Goal: Book appointment/travel/reservation

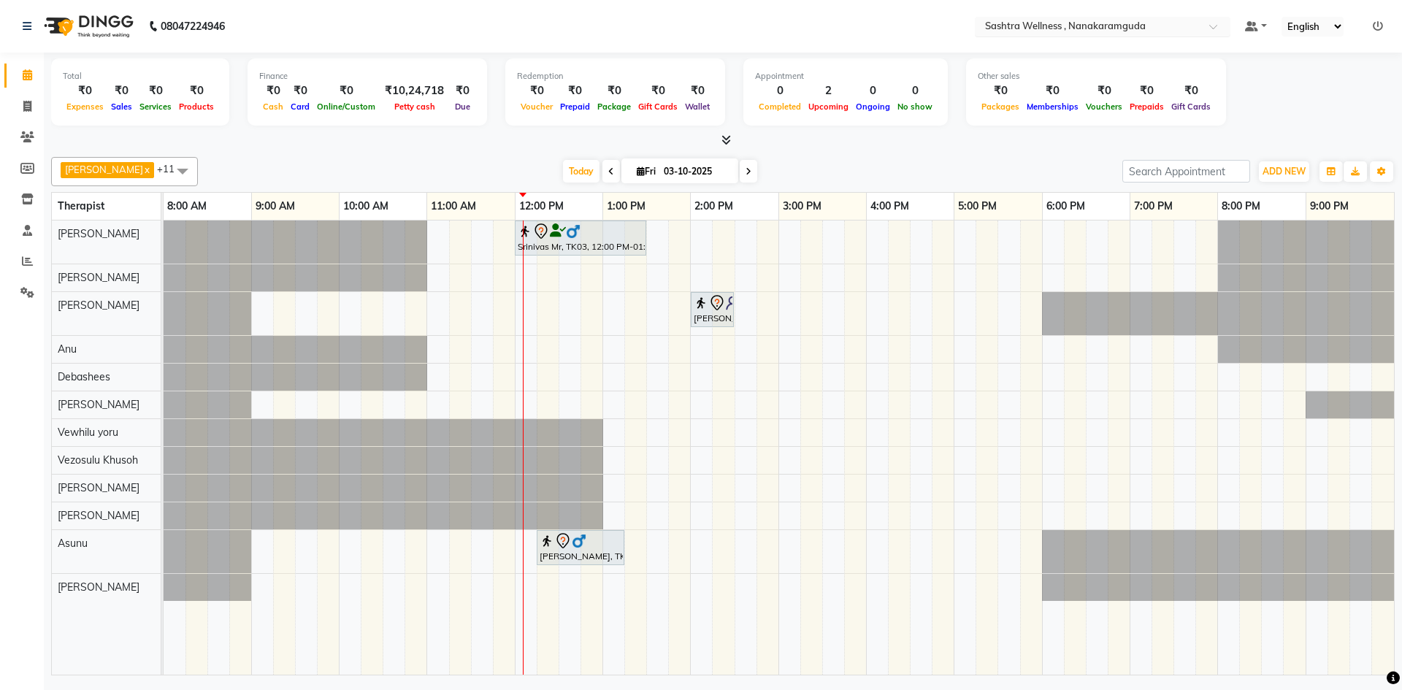
click at [1141, 17] on div "Select Location × Sashtra Wellness , [GEOGRAPHIC_DATA]" at bounding box center [1103, 27] width 256 height 20
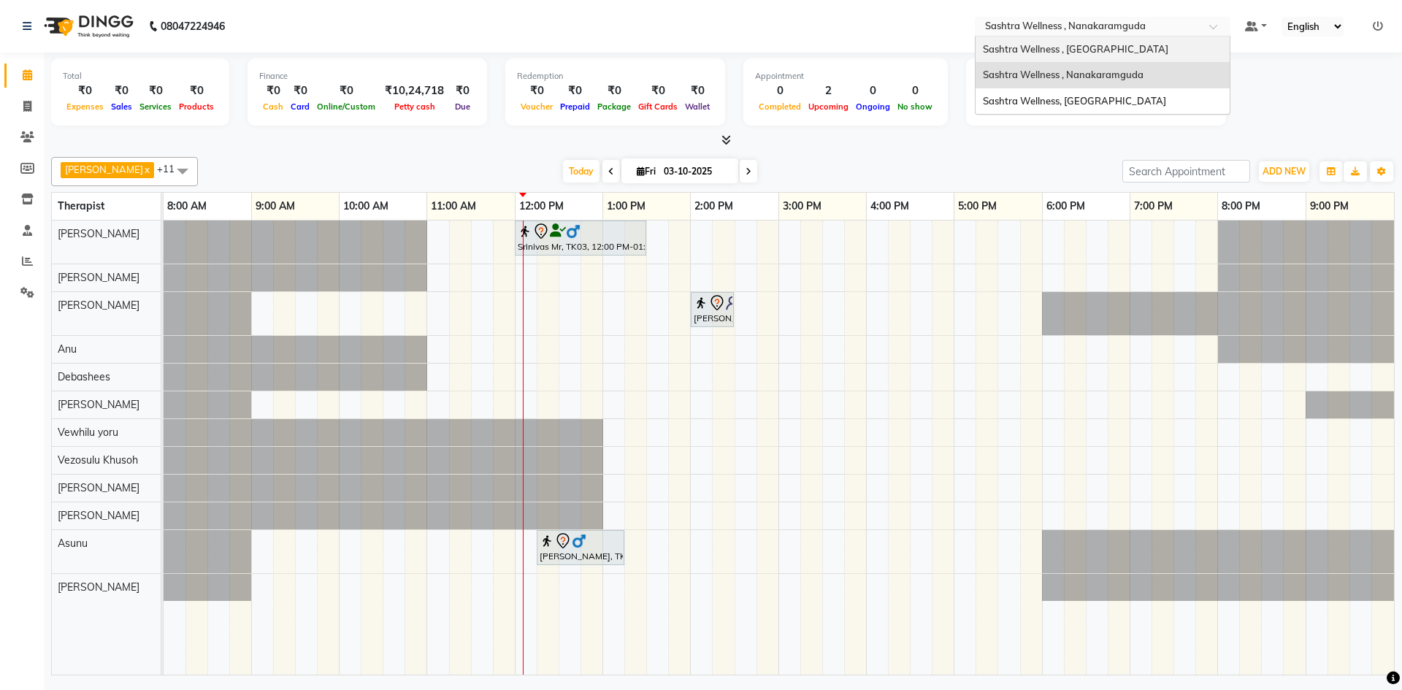
click at [1122, 53] on span "Sashtra Wellness , [GEOGRAPHIC_DATA]" at bounding box center [1075, 49] width 185 height 12
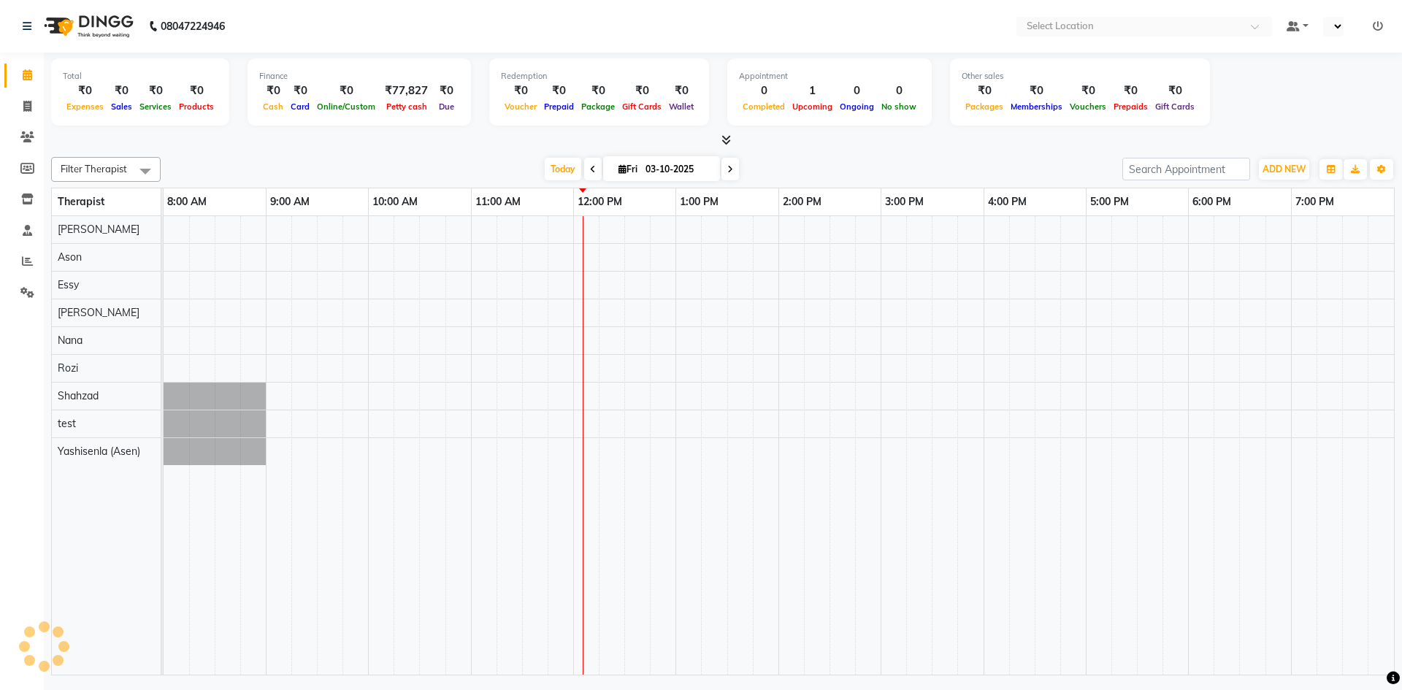
select select "en"
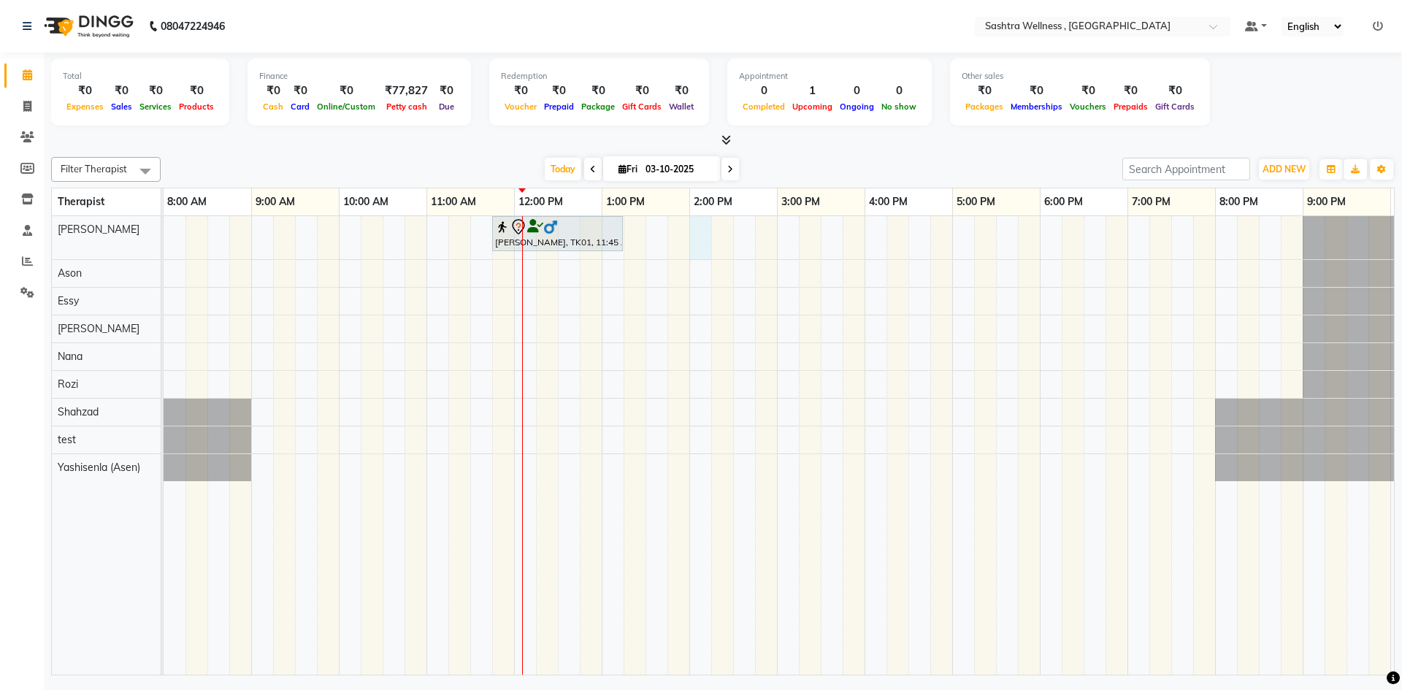
click at [691, 232] on div "Vijay Pasi, TK01, 11:45 AM-01:15 PM, CLASSICAL MASSAGES - Aromatherapy (90 mins)" at bounding box center [865, 445] width 1402 height 459
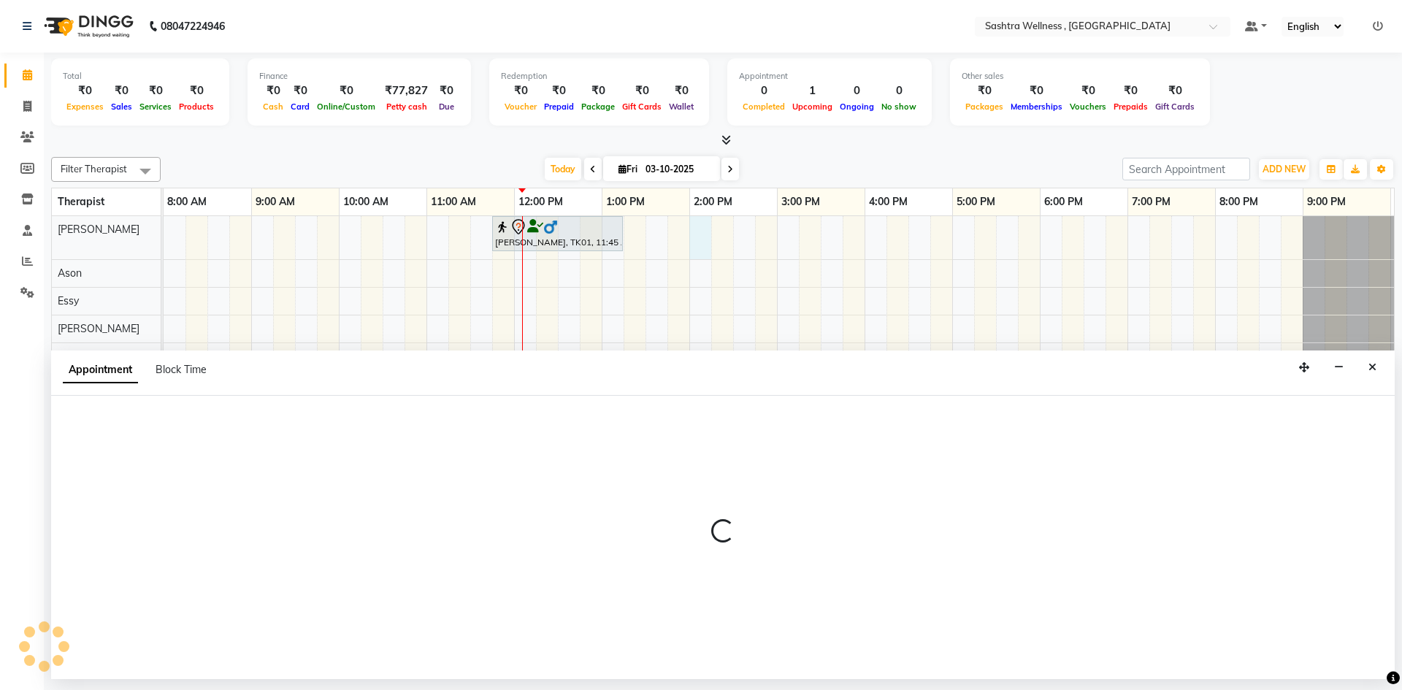
select select "68469"
select select "840"
select select "tentative"
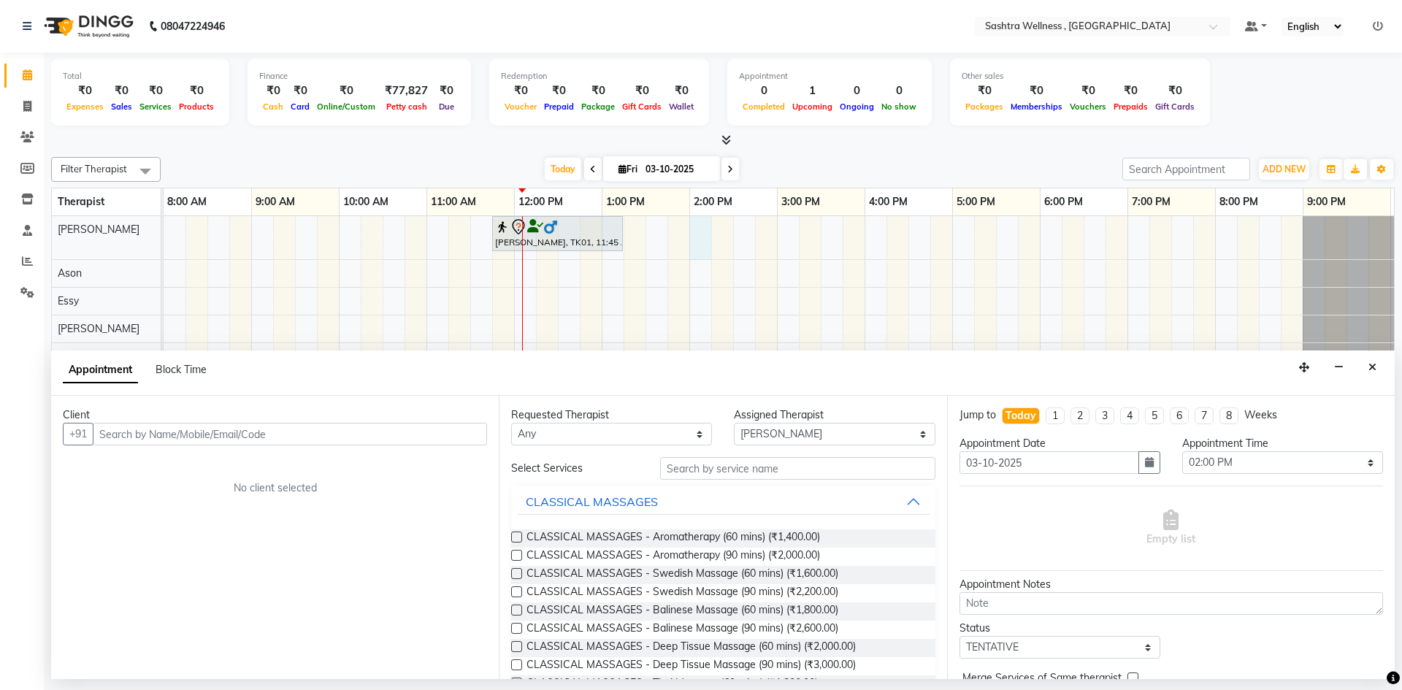
click at [292, 426] on input "text" at bounding box center [290, 434] width 394 height 23
click at [292, 432] on input "text" at bounding box center [290, 434] width 394 height 23
click at [349, 431] on input "text" at bounding box center [290, 434] width 394 height 23
type input "9490738909"
click at [451, 437] on span "Add Client" at bounding box center [456, 433] width 49 height 13
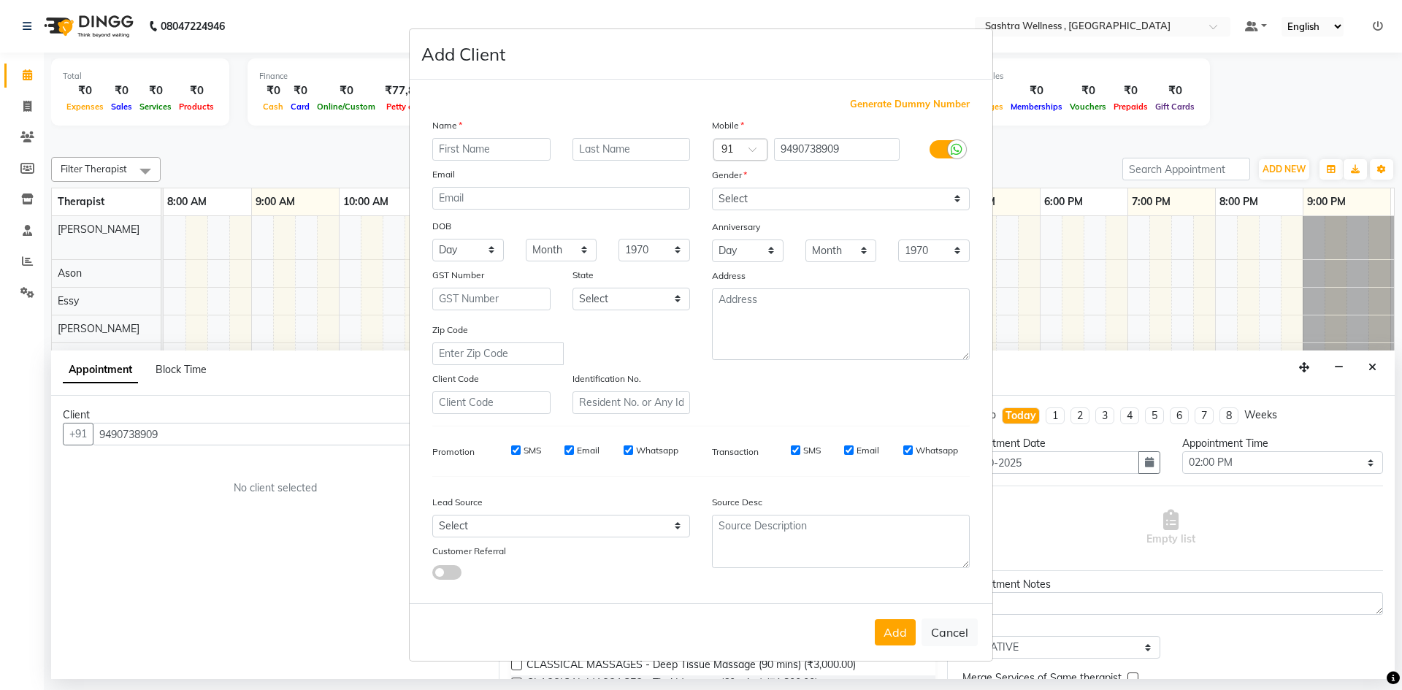
click at [504, 150] on input "text" at bounding box center [491, 149] width 118 height 23
type input "Sridhar"
click at [748, 185] on div "Gender" at bounding box center [841, 177] width 280 height 20
click at [750, 204] on select "Select Male Female Other Prefer Not To Say" at bounding box center [841, 199] width 258 height 23
select select "male"
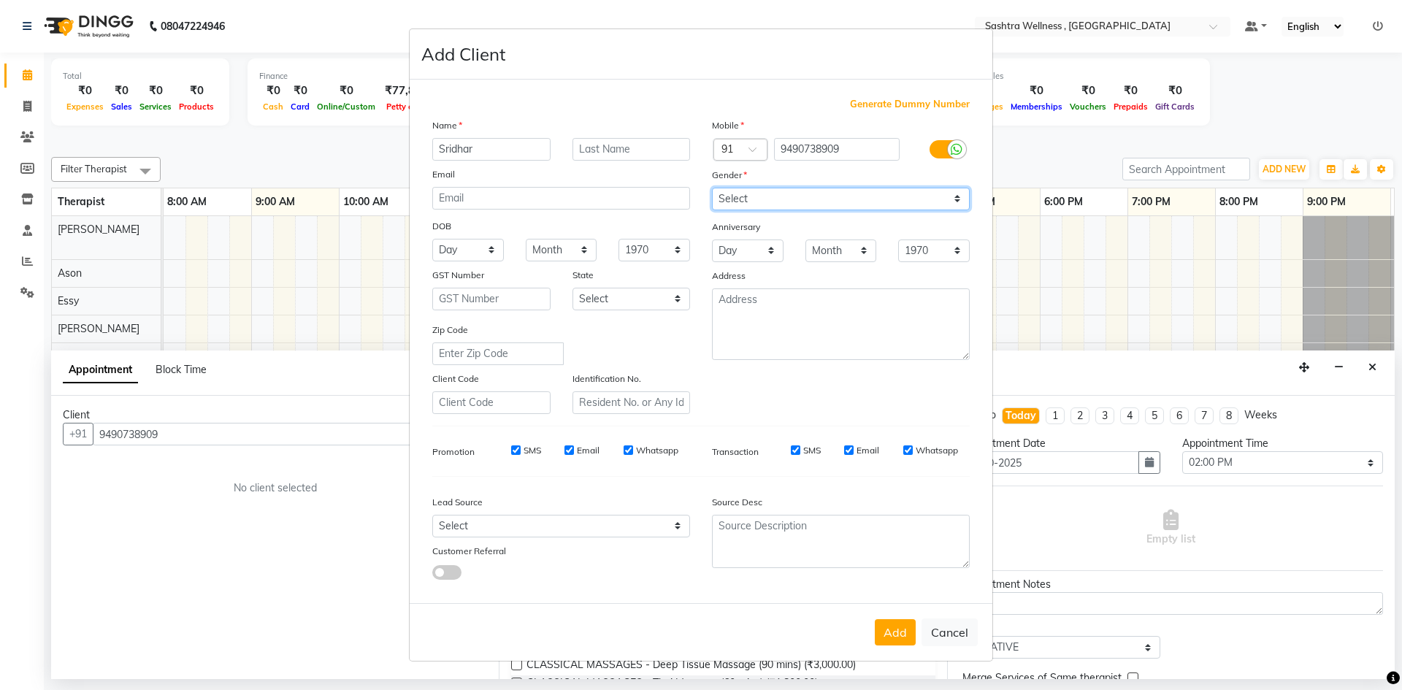
click at [712, 188] on select "Select Male Female Other Prefer Not To Say" at bounding box center [841, 199] width 258 height 23
click at [892, 637] on button "Add" at bounding box center [895, 632] width 41 height 26
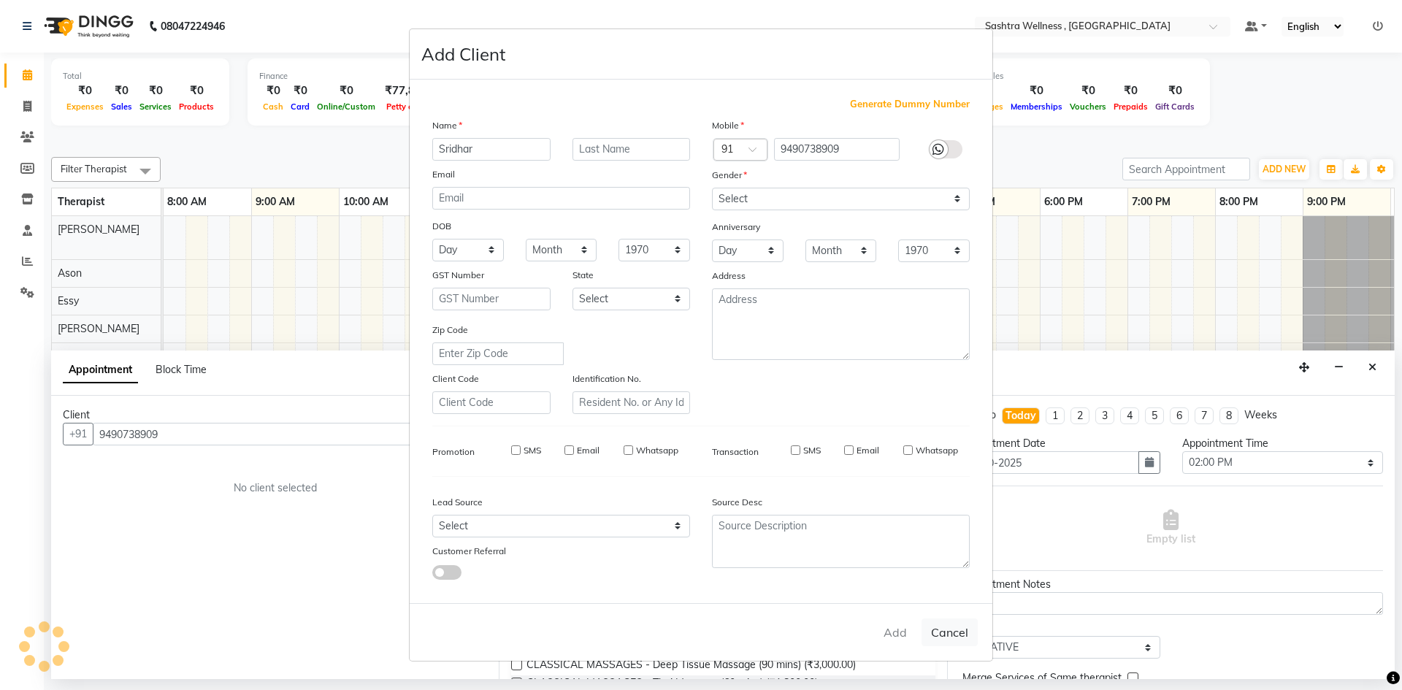
select select
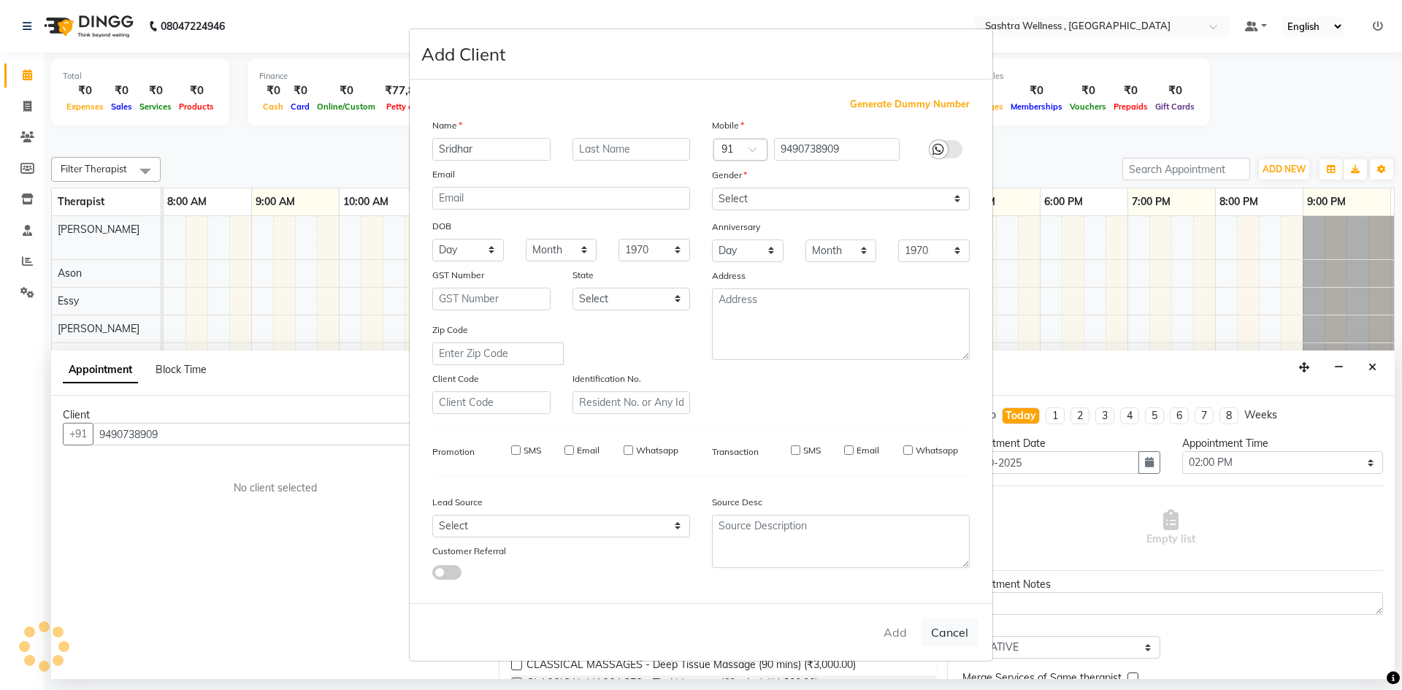
select select
checkbox input "false"
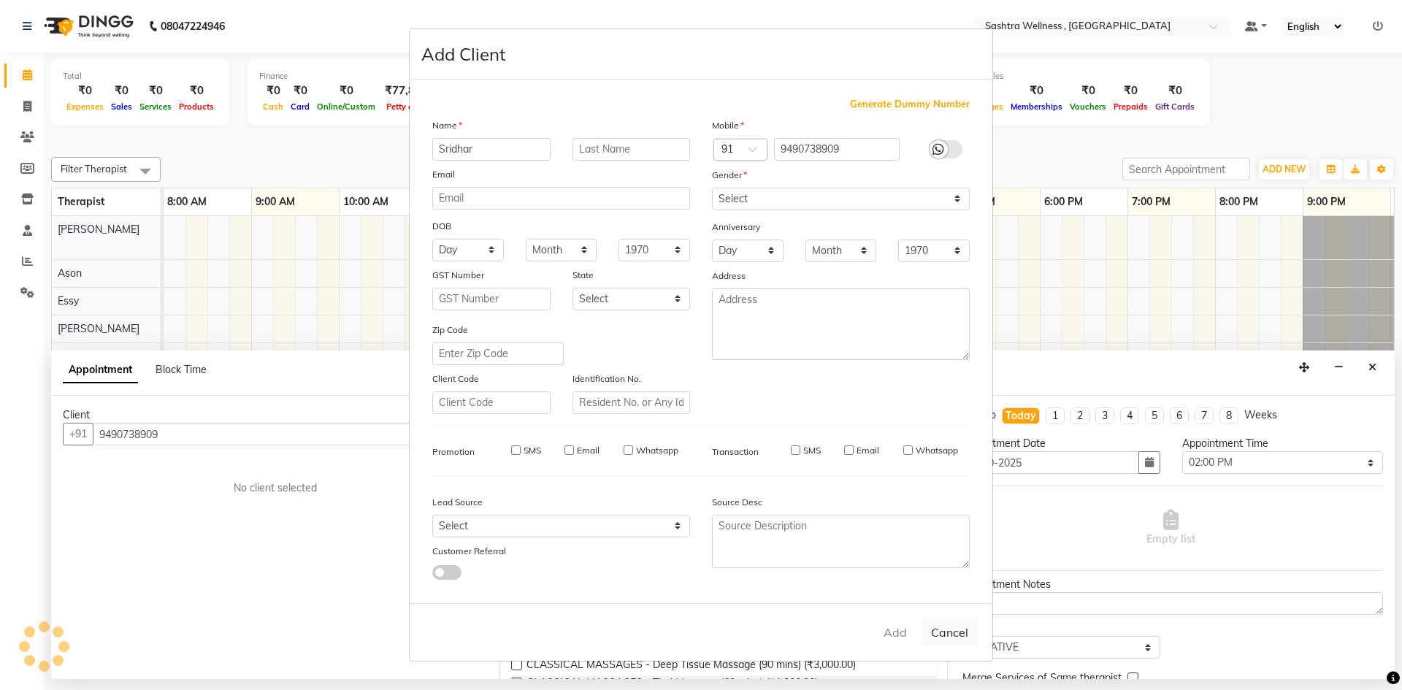
checkbox input "false"
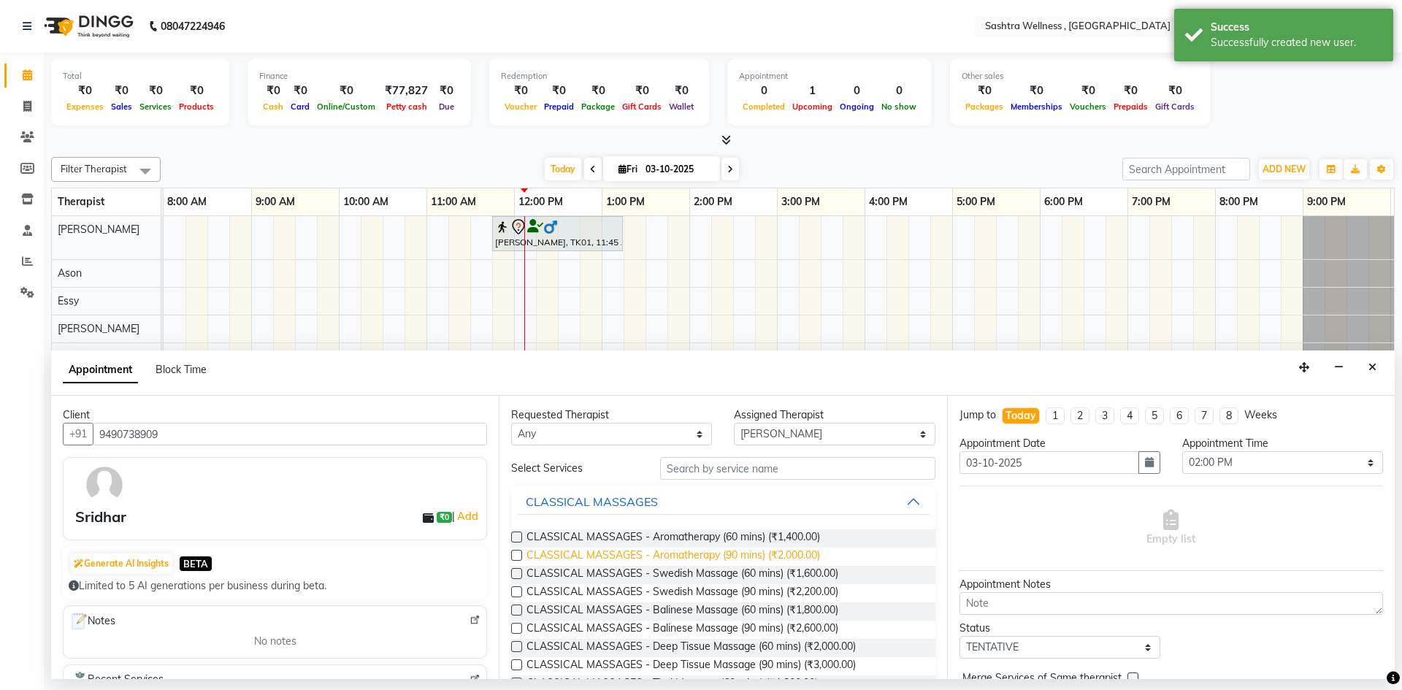
click at [725, 556] on span "CLASSICAL MASSAGES - Aromatherapy (90 mins) (₹2,000.00)" at bounding box center [673, 557] width 294 height 18
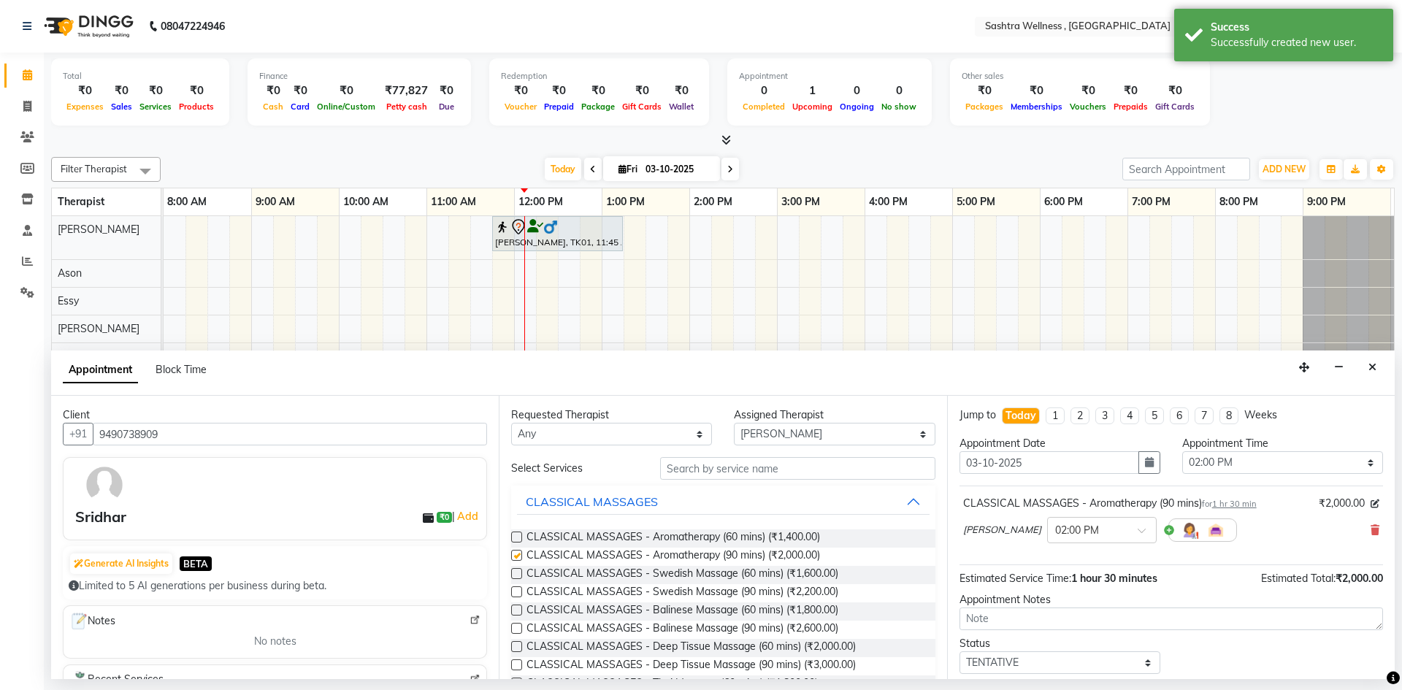
checkbox input "false"
click at [1371, 532] on icon at bounding box center [1375, 530] width 9 height 10
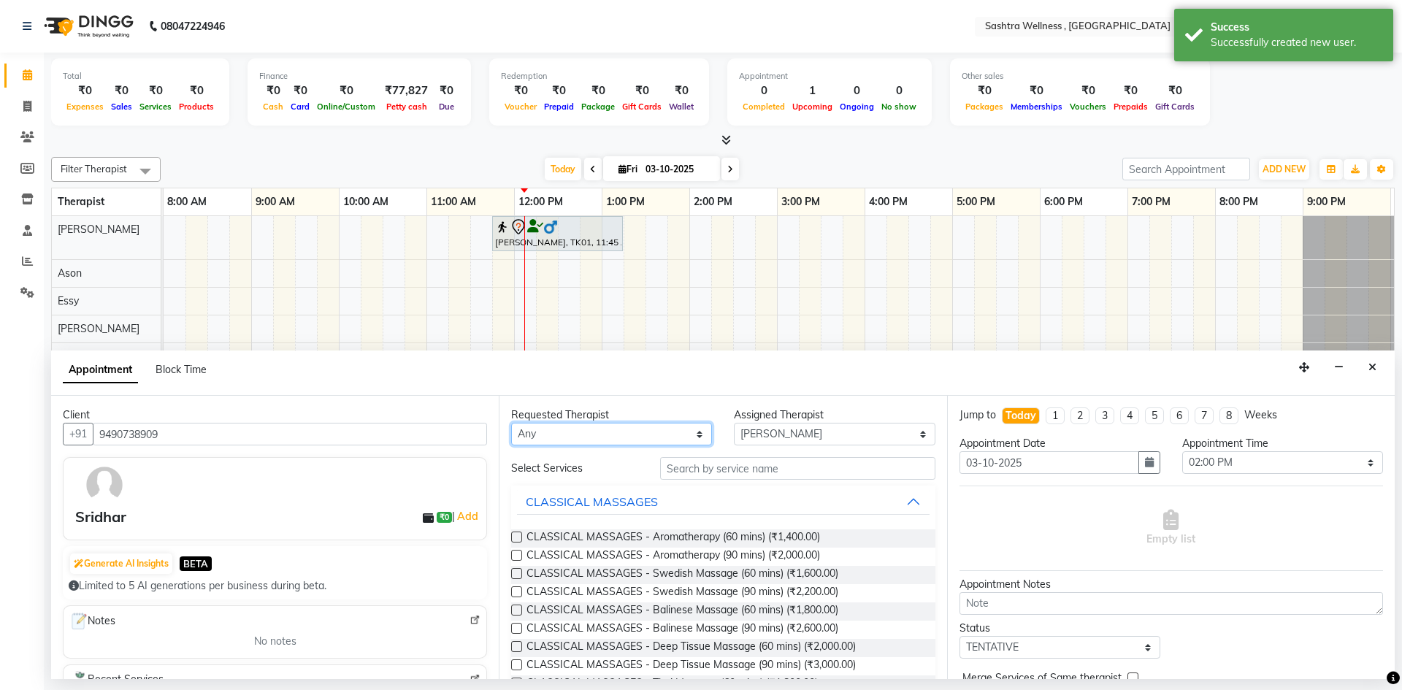
click at [567, 432] on select "Any Ari Ason Essy Kelly Nana Rozi Shahzad test Yashisenla (Asen)" at bounding box center [611, 434] width 201 height 23
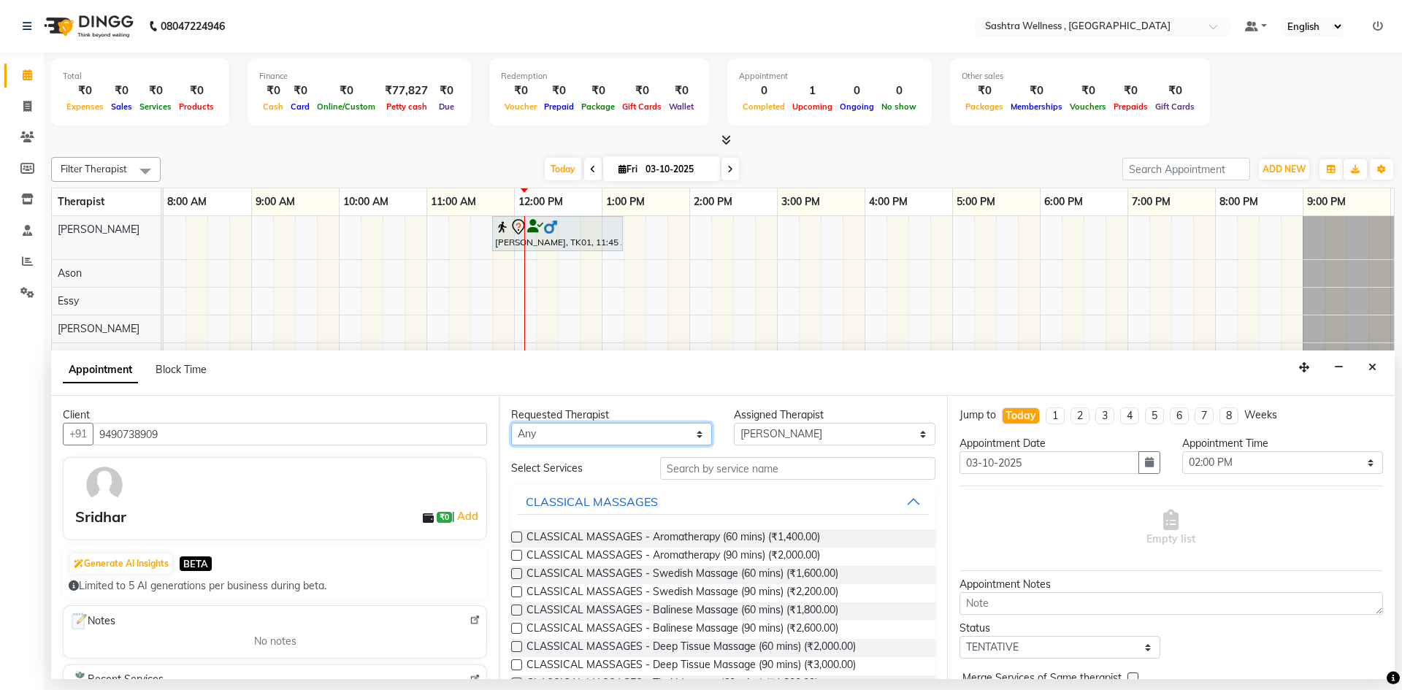
select select "68469"
click at [511, 423] on select "Any Ari Ason Essy Kelly Nana Rozi Shahzad test Yashisenla (Asen)" at bounding box center [611, 434] width 201 height 23
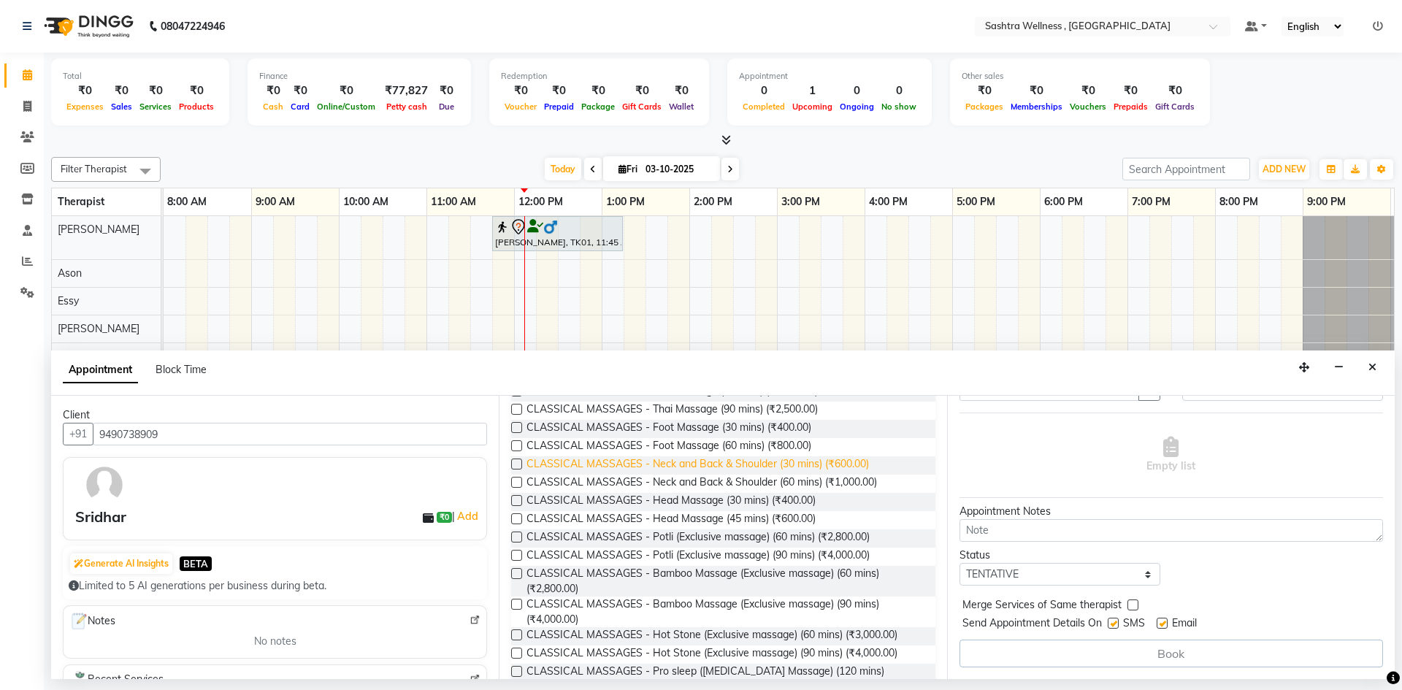
scroll to position [73, 0]
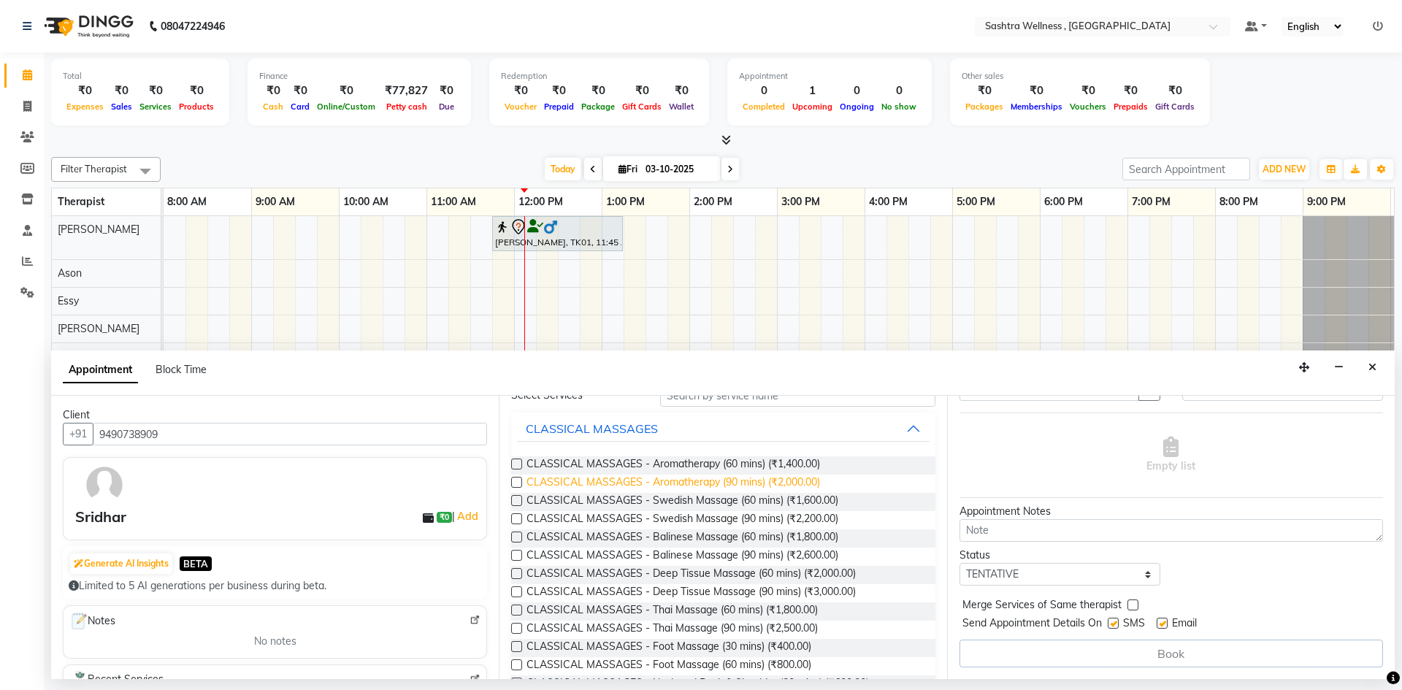
click at [796, 487] on span "CLASSICAL MASSAGES - Aromatherapy (90 mins) (₹2,000.00)" at bounding box center [673, 484] width 294 height 18
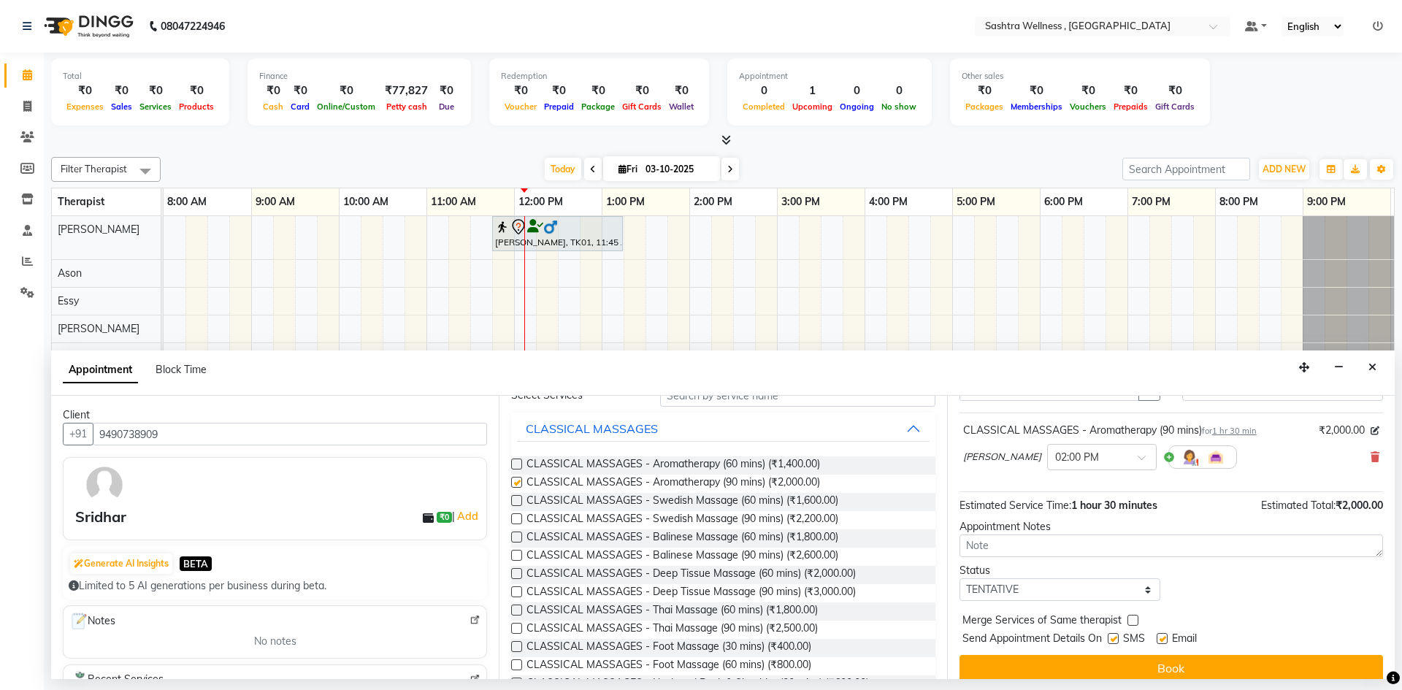
checkbox input "false"
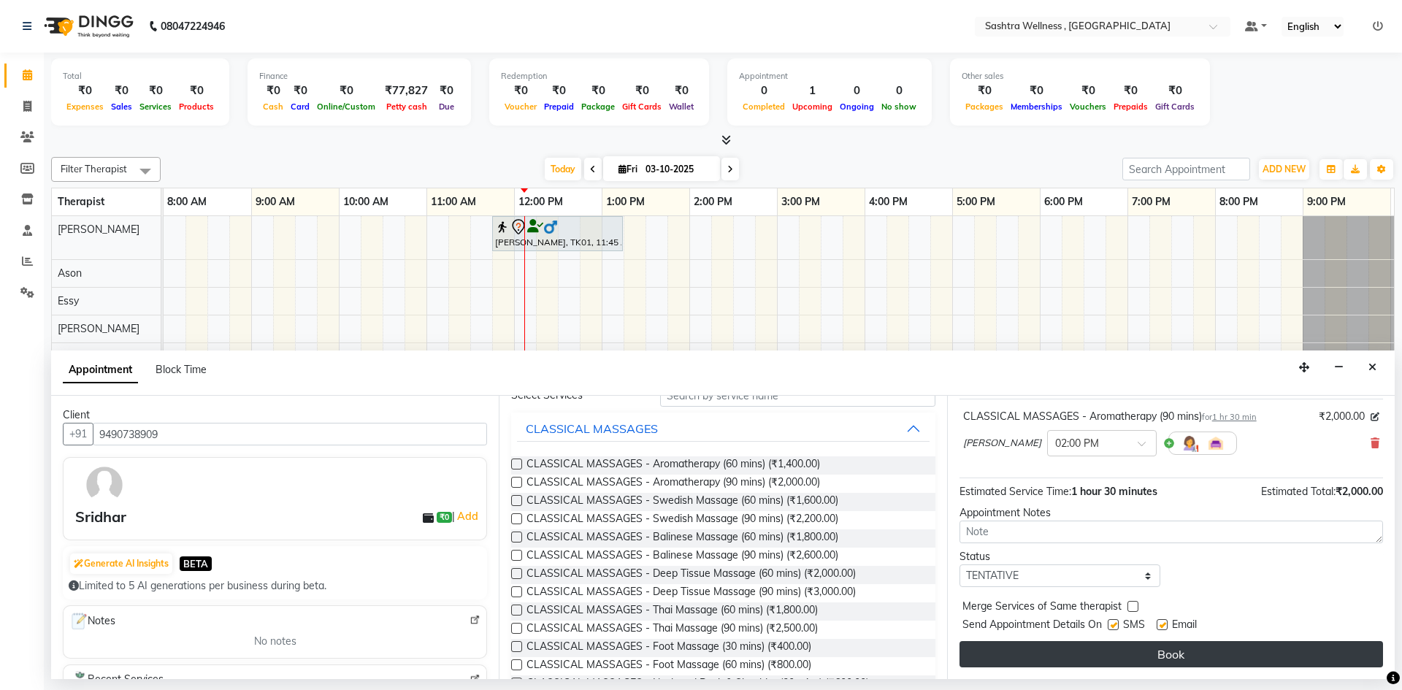
click at [1192, 650] on button "Book" at bounding box center [1170, 654] width 423 height 26
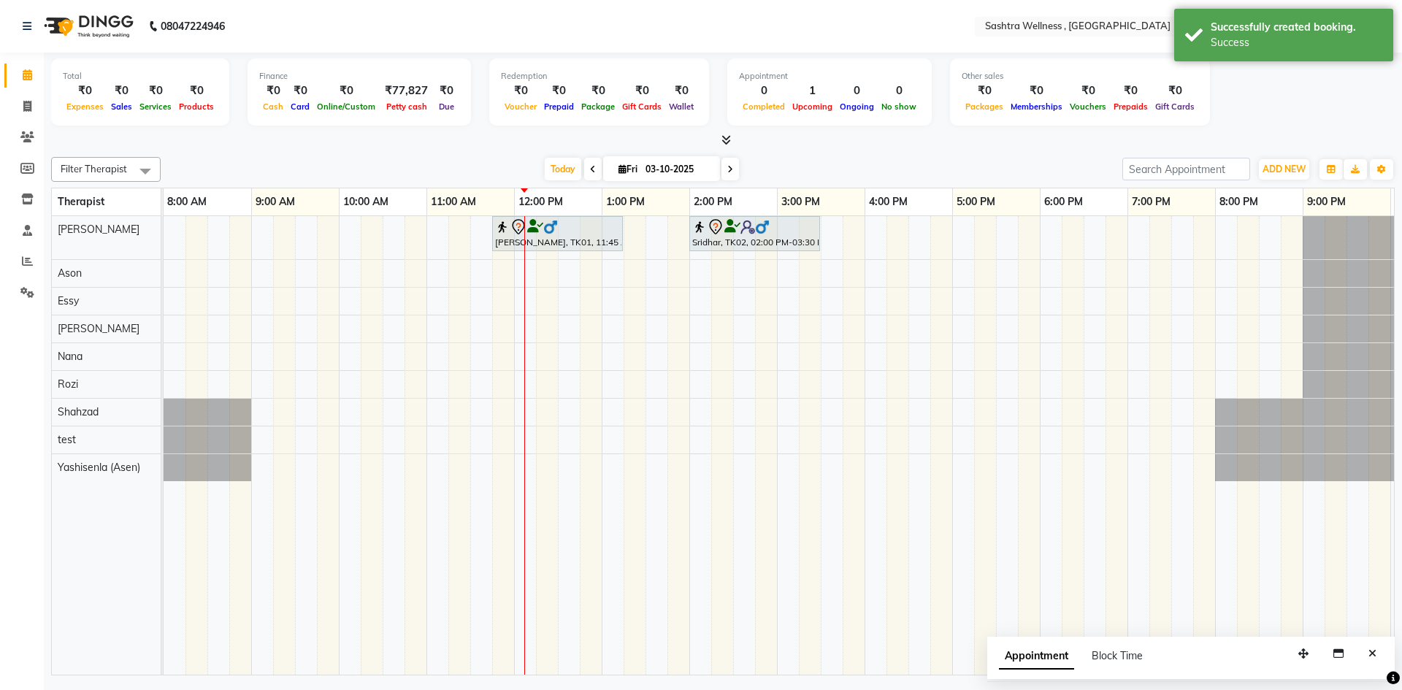
click at [1338, 120] on div "Total ₹0 Expenses ₹0 Sales ₹0 Services ₹0 Products Finance ₹0 Cash ₹0 Card ₹0 O…" at bounding box center [723, 94] width 1344 height 72
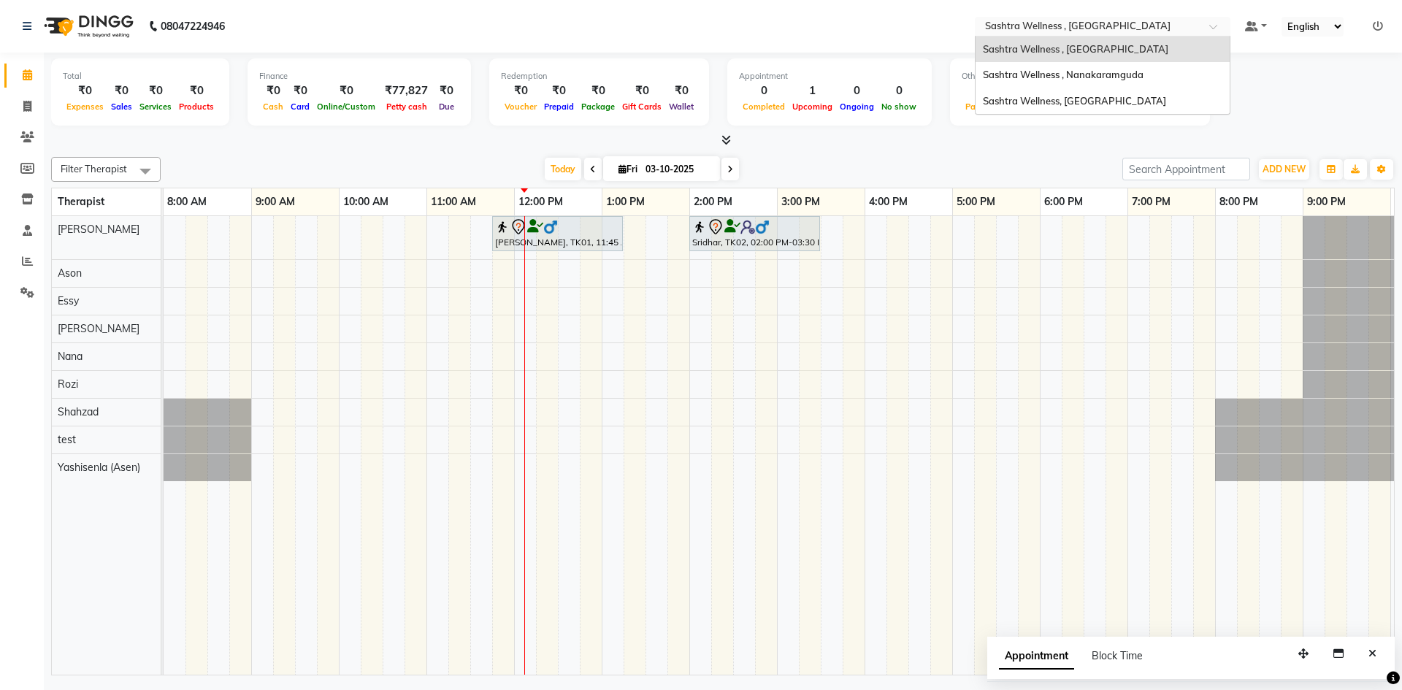
click at [1106, 32] on input "text" at bounding box center [1088, 27] width 212 height 15
click at [1093, 66] on div "Sashtra Wellness , Nanakaramguda" at bounding box center [1103, 75] width 254 height 26
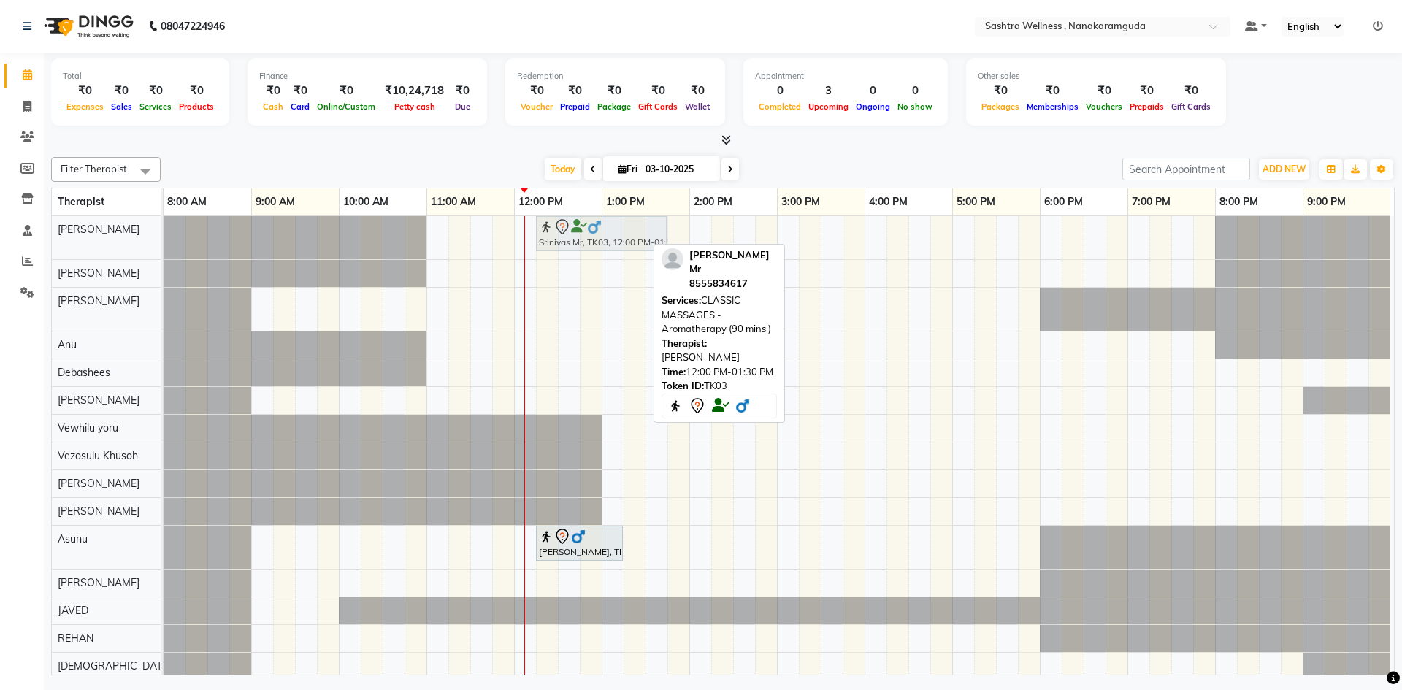
drag, startPoint x: 552, startPoint y: 227, endPoint x: 573, endPoint y: 223, distance: 21.5
click at [164, 223] on div "Srinivas Mr, TK03, 12:00 PM-01:30 PM, CLASSIC MASSAGES -Aromatherapy (90 mins )…" at bounding box center [164, 237] width 0 height 43
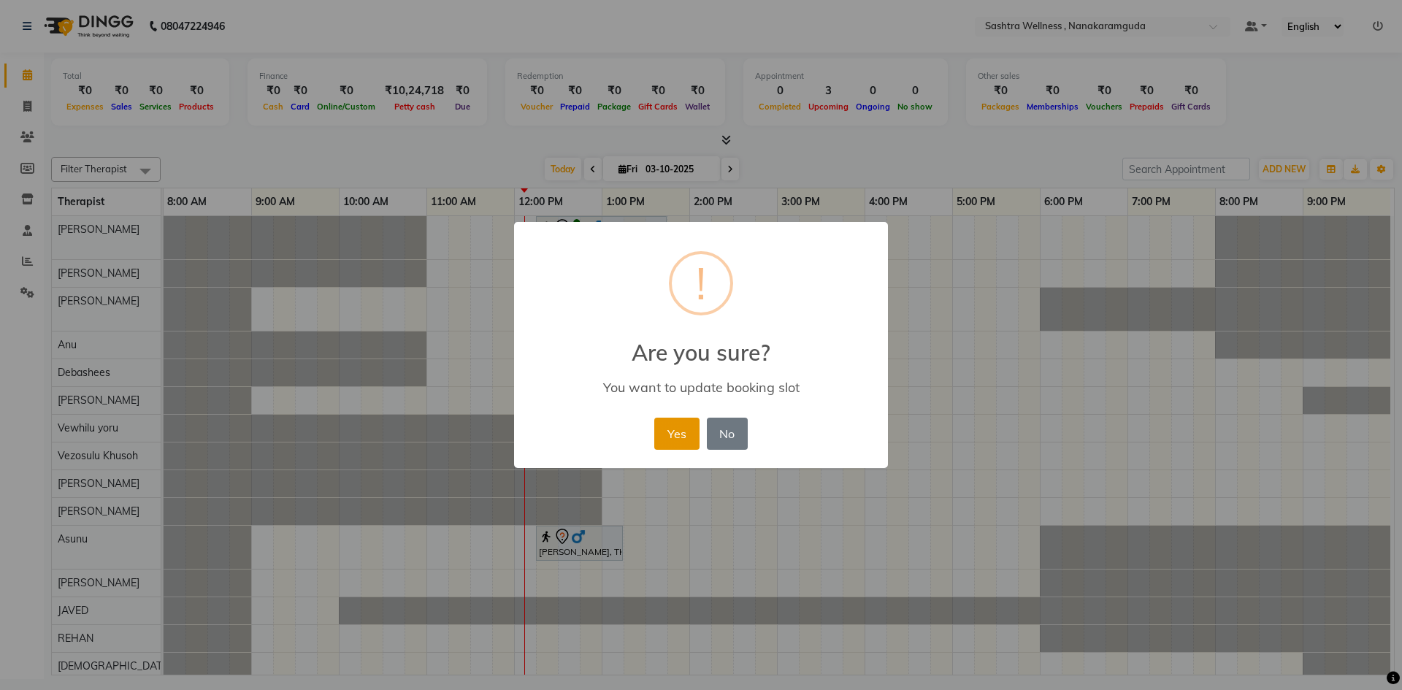
click at [676, 426] on button "Yes" at bounding box center [676, 434] width 45 height 32
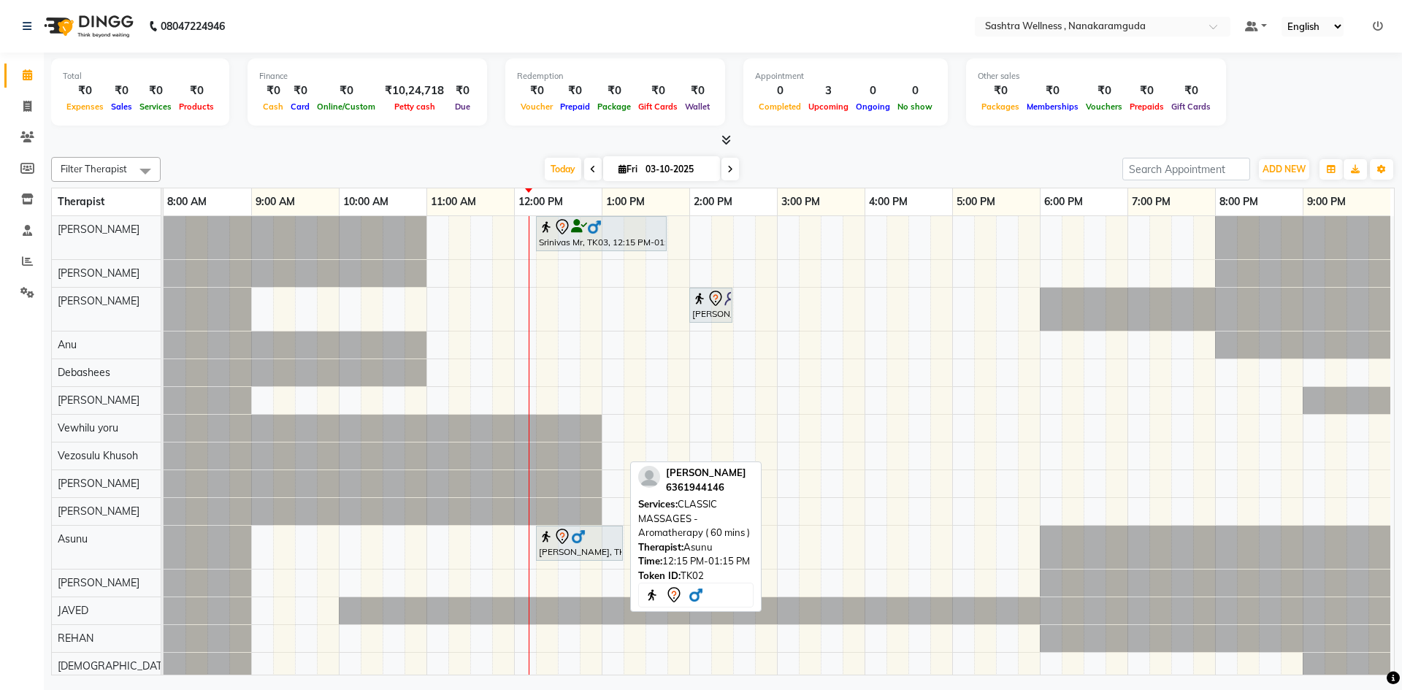
click at [585, 556] on div "[PERSON_NAME], TK02, 12:15 PM-01:15 PM, CLASSIC MASSAGES -Aromatherapy ( 60 min…" at bounding box center [579, 543] width 84 height 31
